Goal: Task Accomplishment & Management: Use online tool/utility

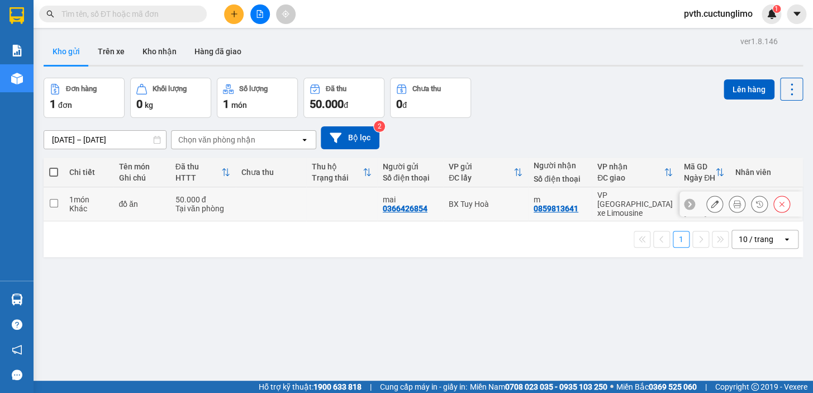
click at [54, 201] on input "checkbox" at bounding box center [54, 203] width 8 height 8
checkbox input "true"
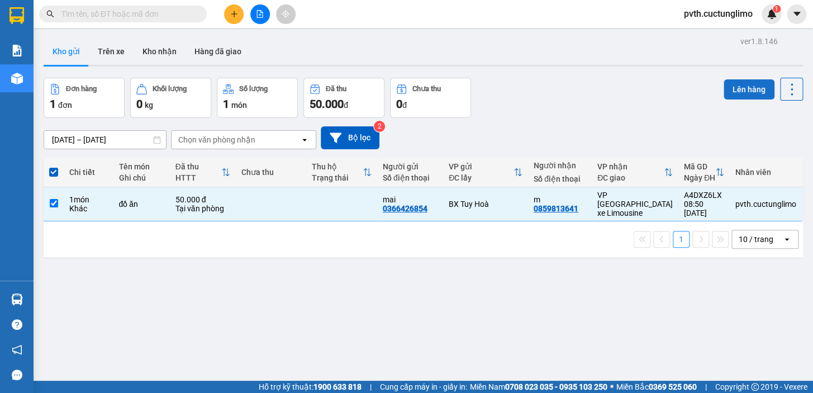
click at [738, 87] on button "Lên hàng" at bounding box center [749, 89] width 51 height 20
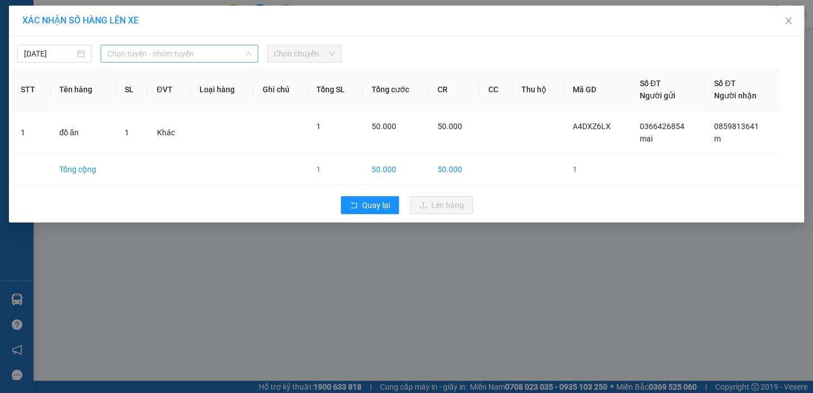
click at [175, 51] on span "Chọn tuyến - nhóm tuyến" at bounding box center [179, 53] width 144 height 17
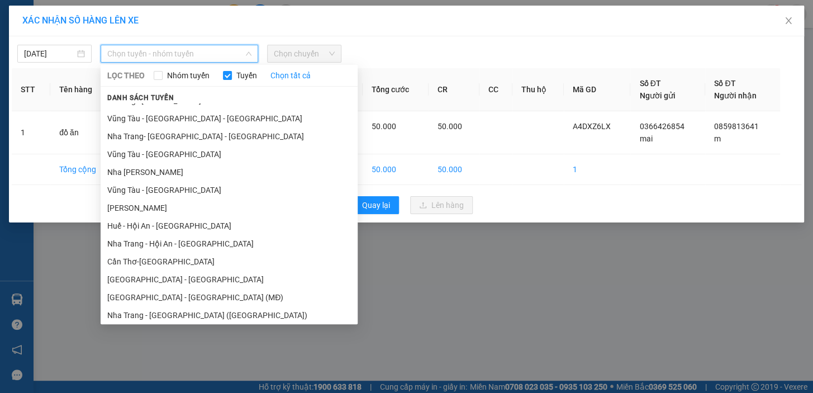
scroll to position [249, 0]
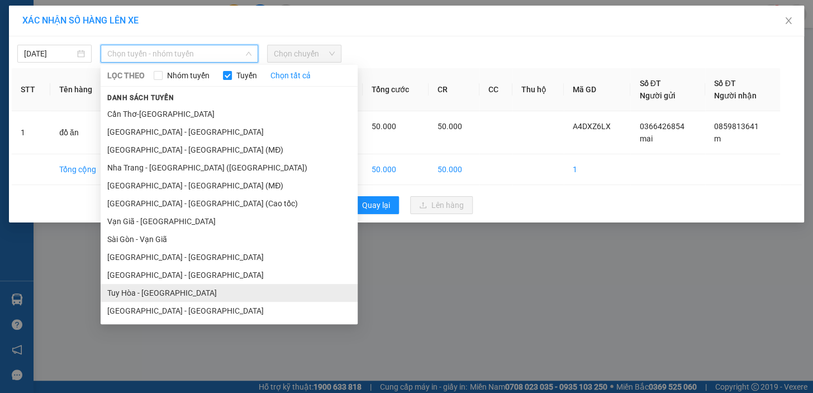
click at [170, 291] on li "Tuy Hòa - [GEOGRAPHIC_DATA]" at bounding box center [229, 293] width 257 height 18
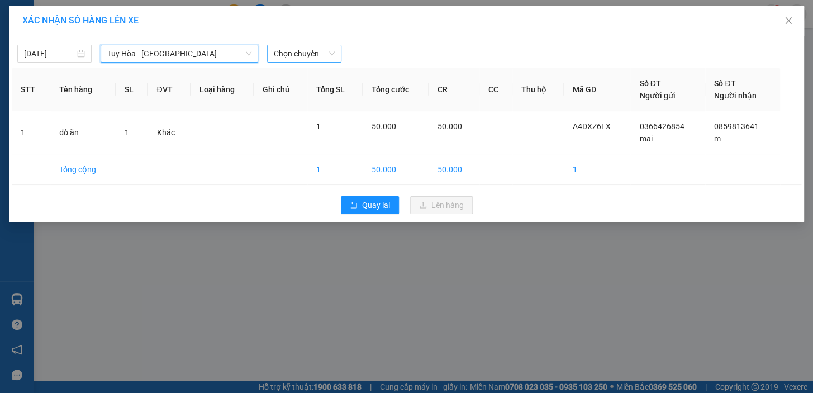
click at [325, 49] on span "Chọn chuyến" at bounding box center [304, 53] width 61 height 17
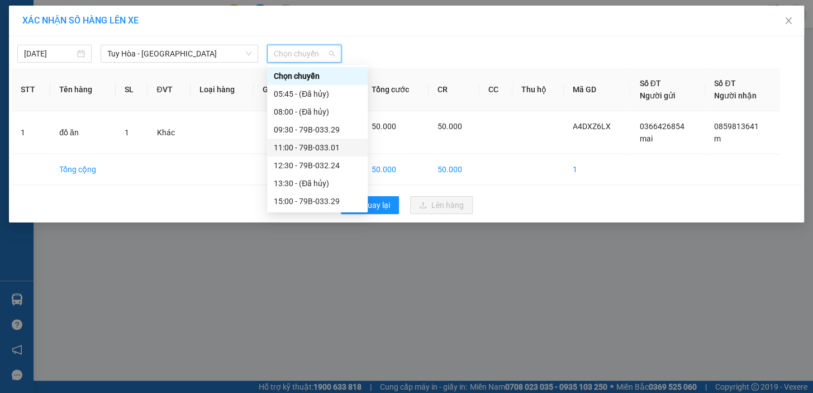
click at [327, 147] on div "11:00 - 79B-033.01" at bounding box center [317, 147] width 87 height 12
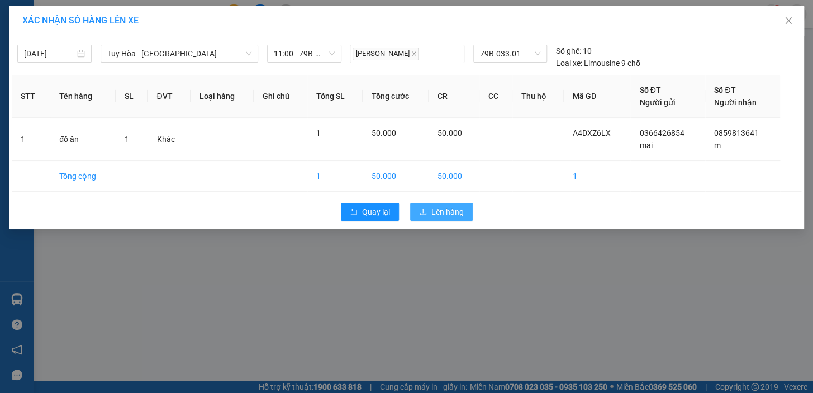
click at [428, 214] on button "Lên hàng" at bounding box center [441, 212] width 63 height 18
